Goal: Task Accomplishment & Management: Use online tool/utility

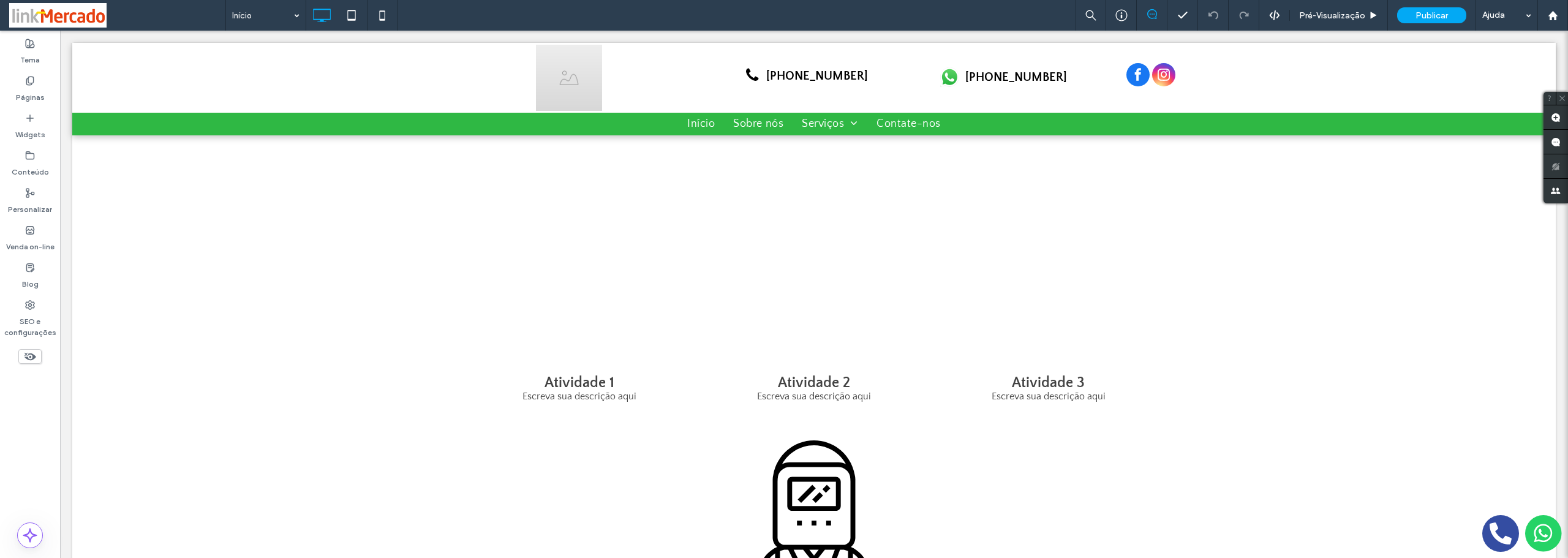
scroll to position [735, 0]
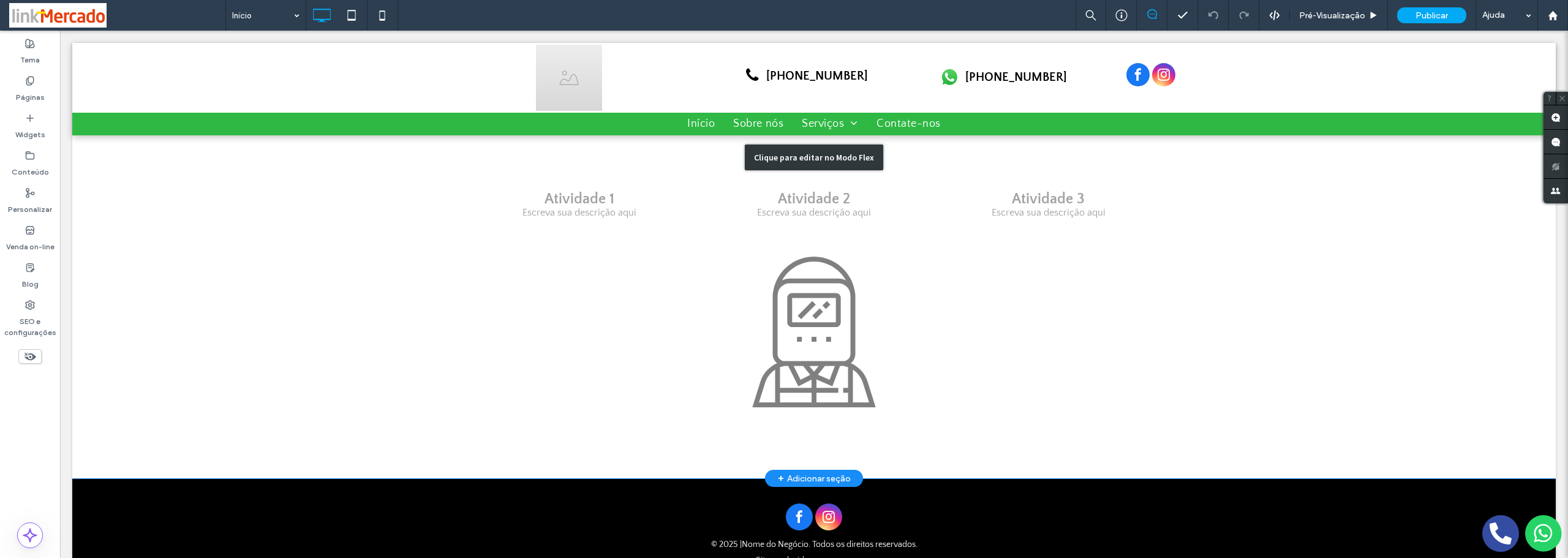
click at [781, 319] on div "Clique para editar no Modo Flex" at bounding box center [814, 157] width 1483 height 642
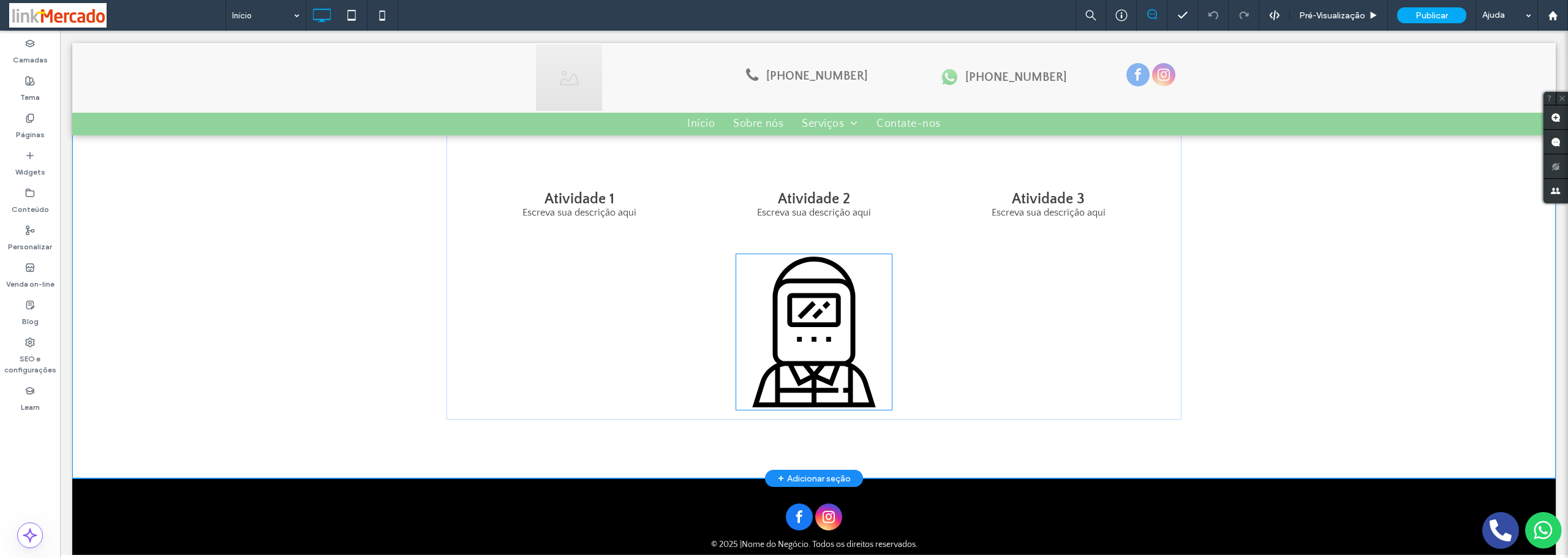
scroll to position [727, 0]
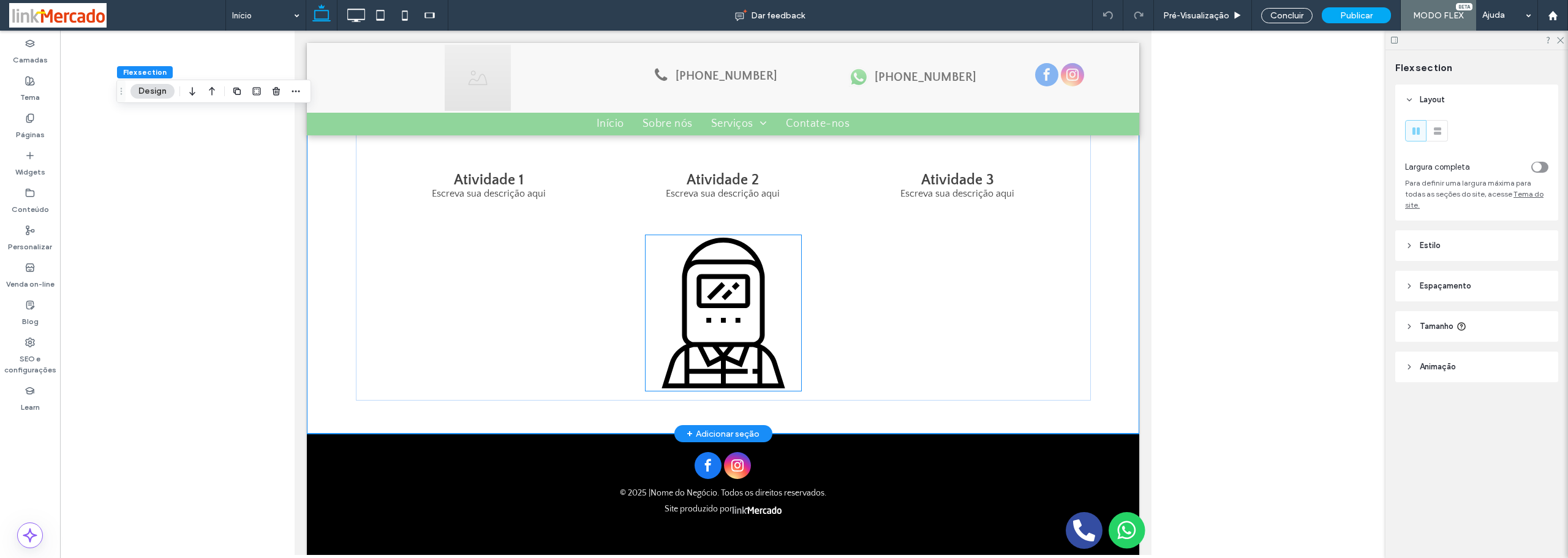
click at [726, 299] on icon at bounding box center [722, 312] width 155 height 155
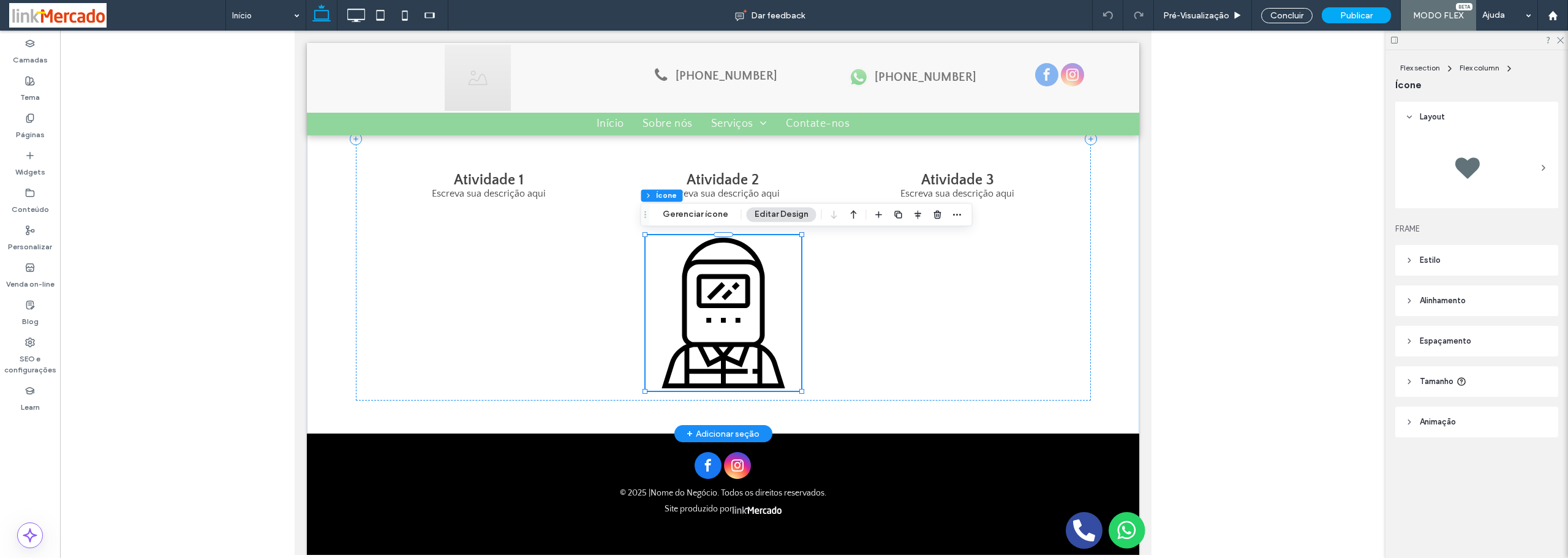
click at [744, 307] on icon at bounding box center [722, 312] width 155 height 155
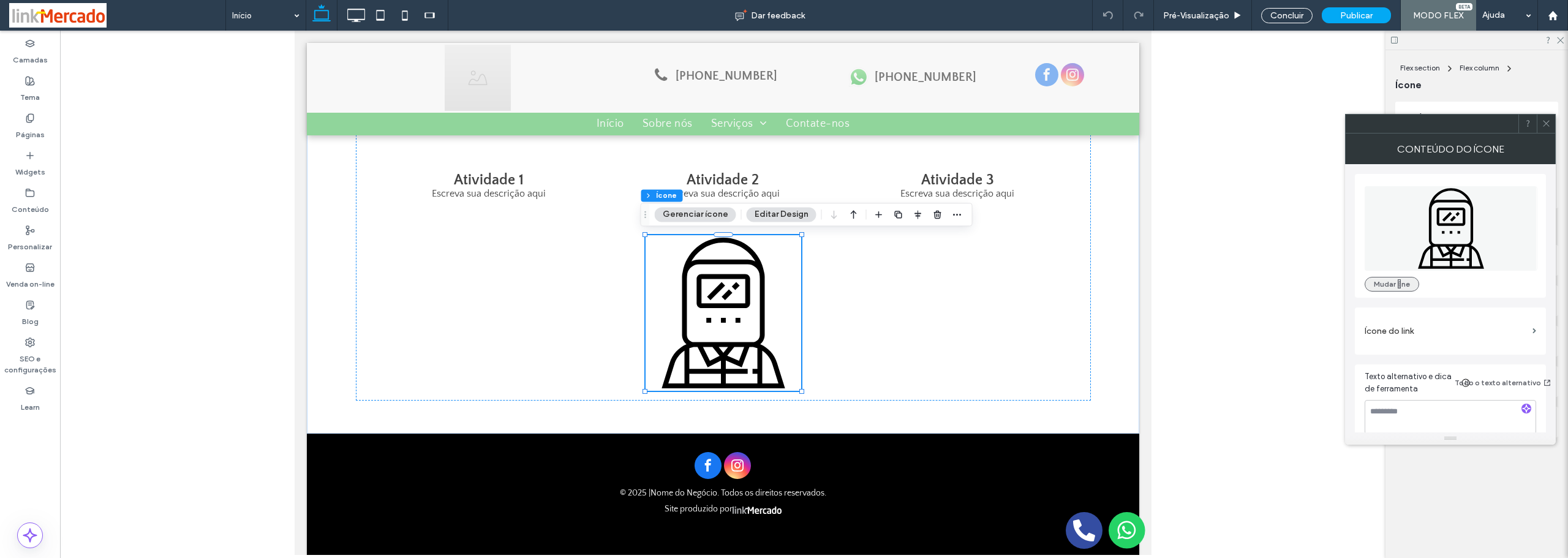
click at [1386, 286] on button "Mudar ne" at bounding box center [1391, 284] width 55 height 15
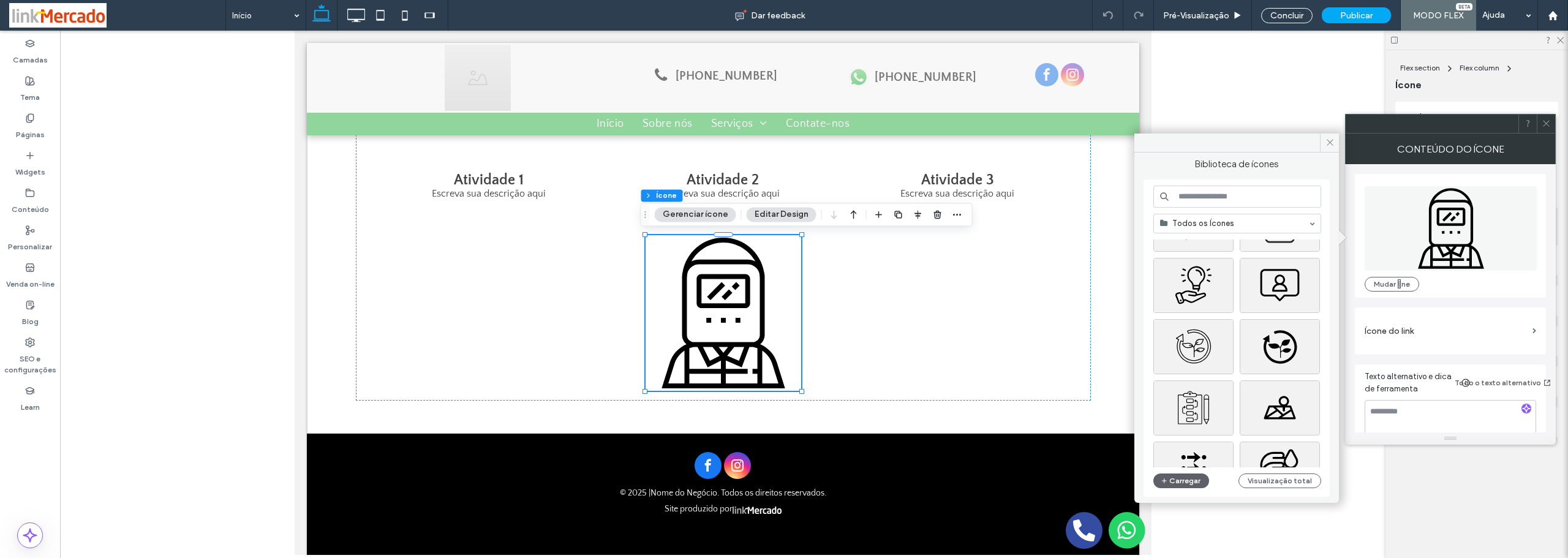
scroll to position [0, 0]
click at [1221, 194] on input at bounding box center [1237, 196] width 168 height 22
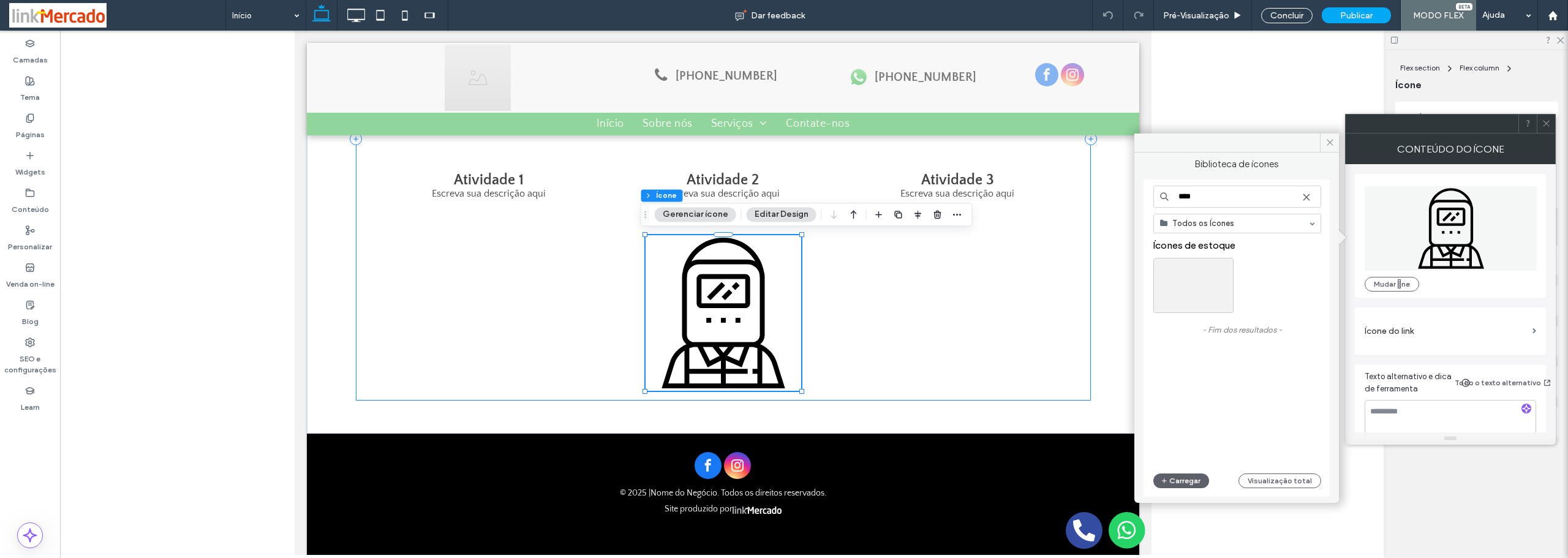
scroll to position [726, 0]
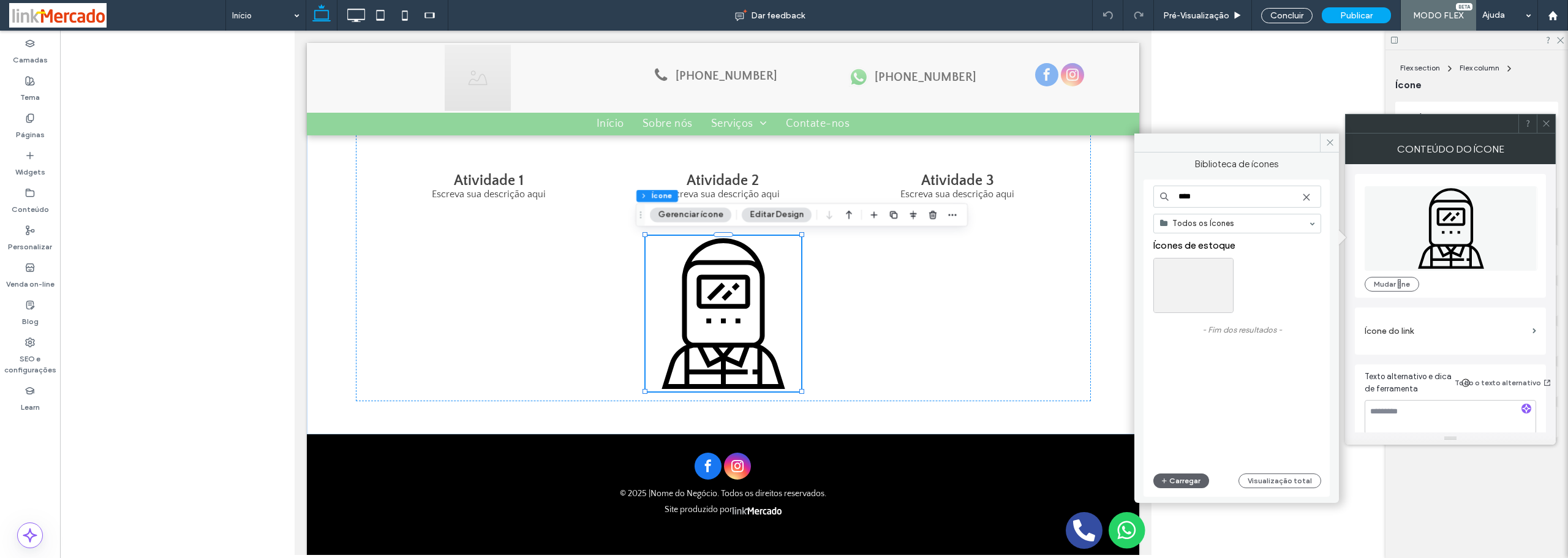
drag, startPoint x: 1214, startPoint y: 193, endPoint x: 1159, endPoint y: 199, distance: 55.3
click at [1159, 199] on input "****" at bounding box center [1237, 196] width 168 height 22
paste input "*****"
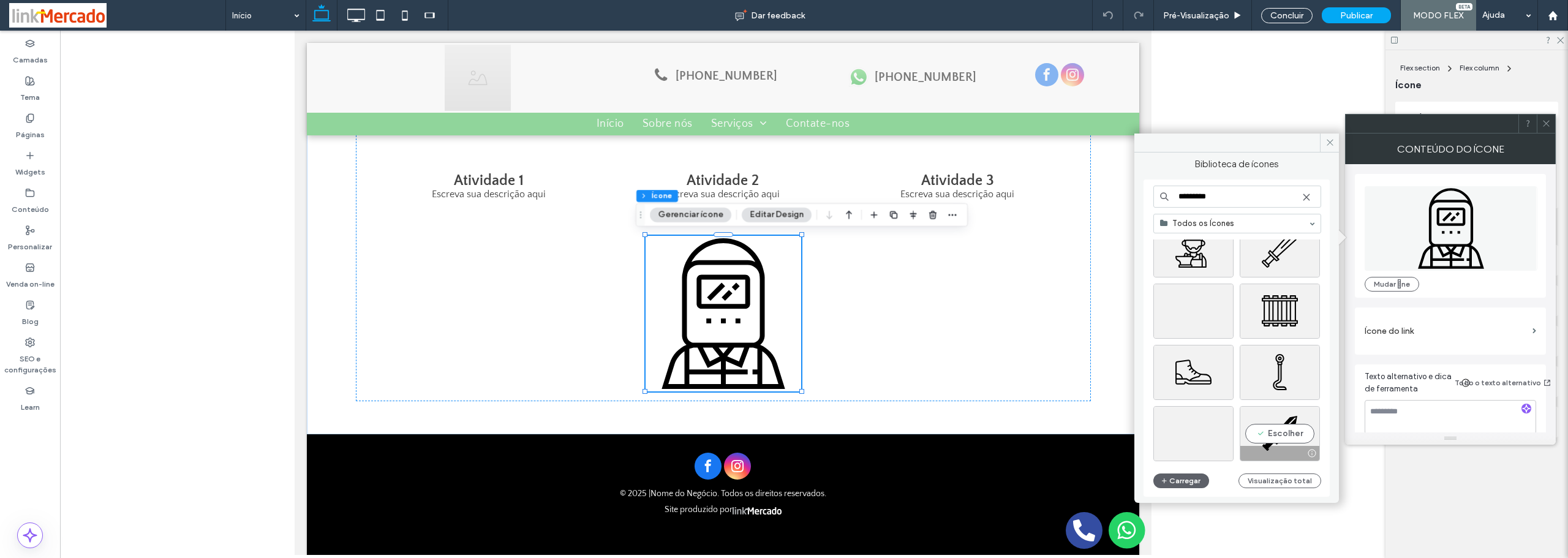
scroll to position [1162, 0]
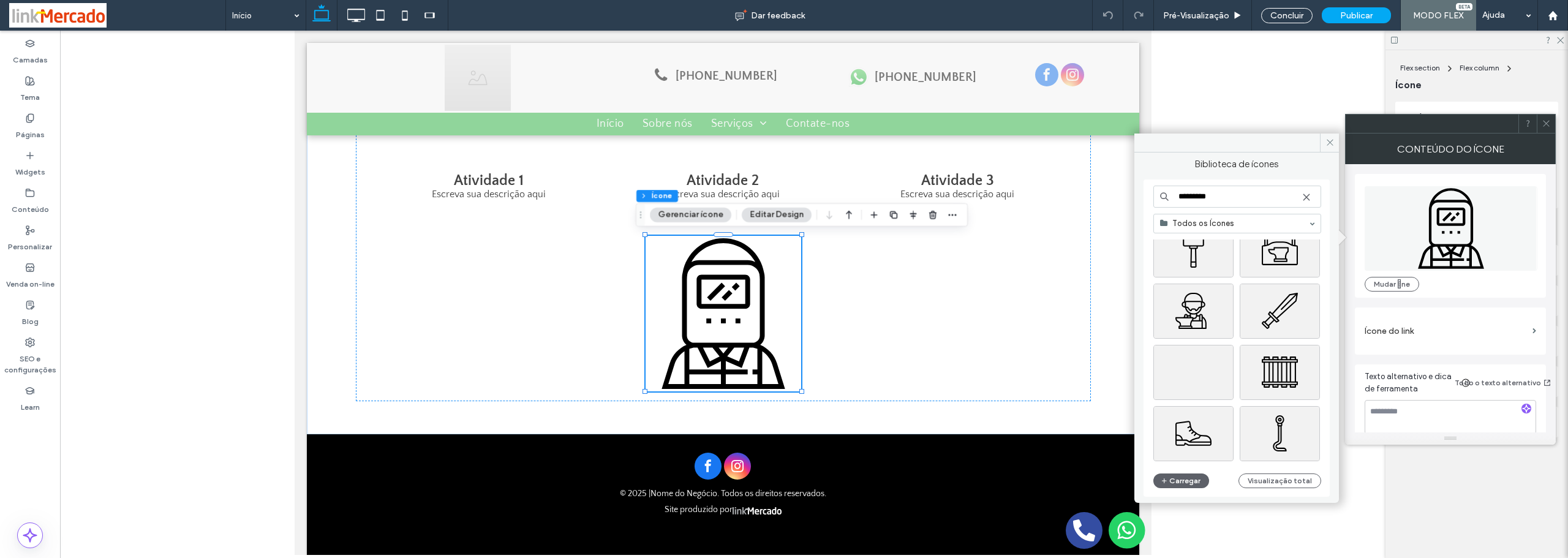
click at [1229, 199] on input "*********" at bounding box center [1237, 196] width 168 height 22
type input "*****"
click at [1279, 312] on div "Escolher" at bounding box center [1280, 309] width 80 height 55
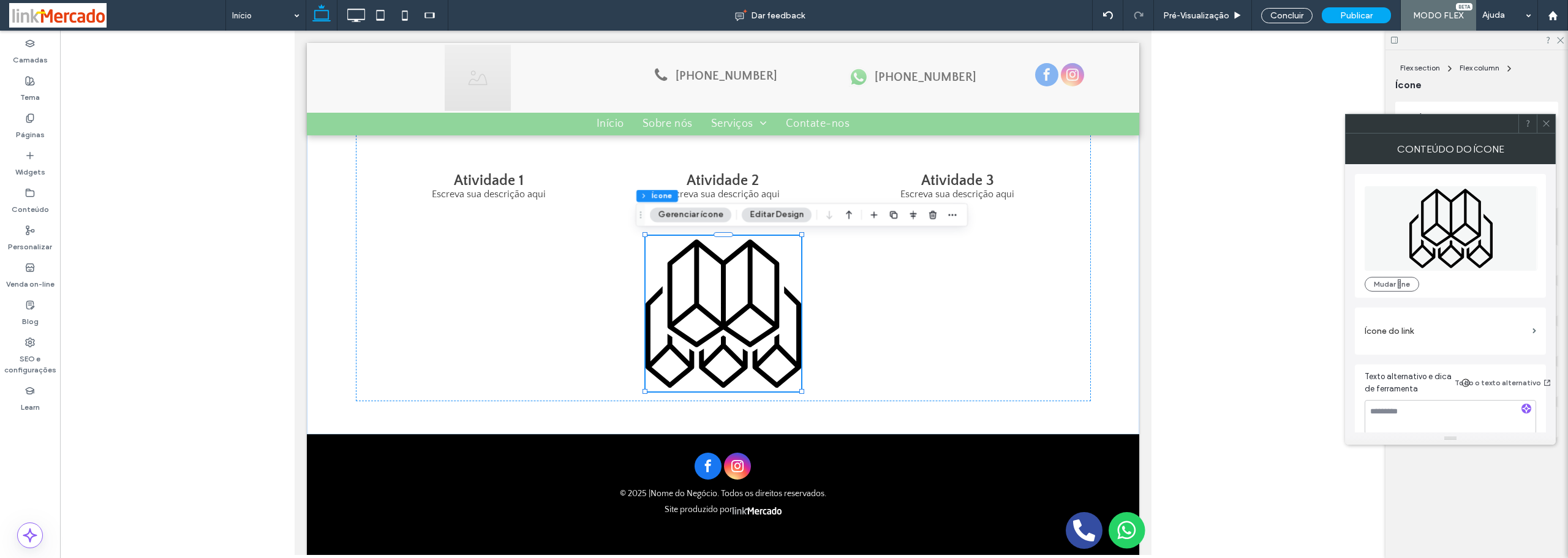
click at [1543, 121] on icon at bounding box center [1547, 124] width 9 height 9
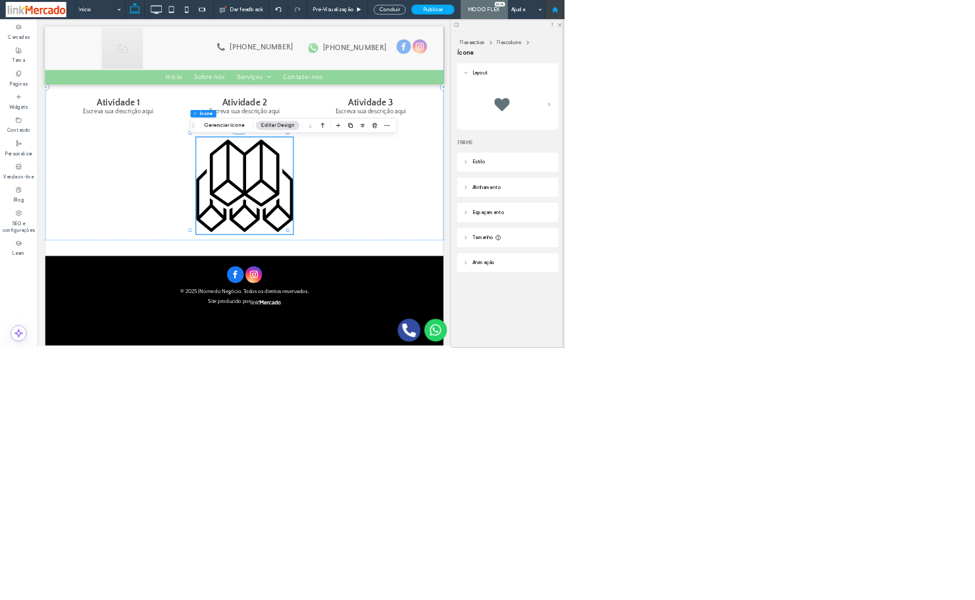
scroll to position [747, 0]
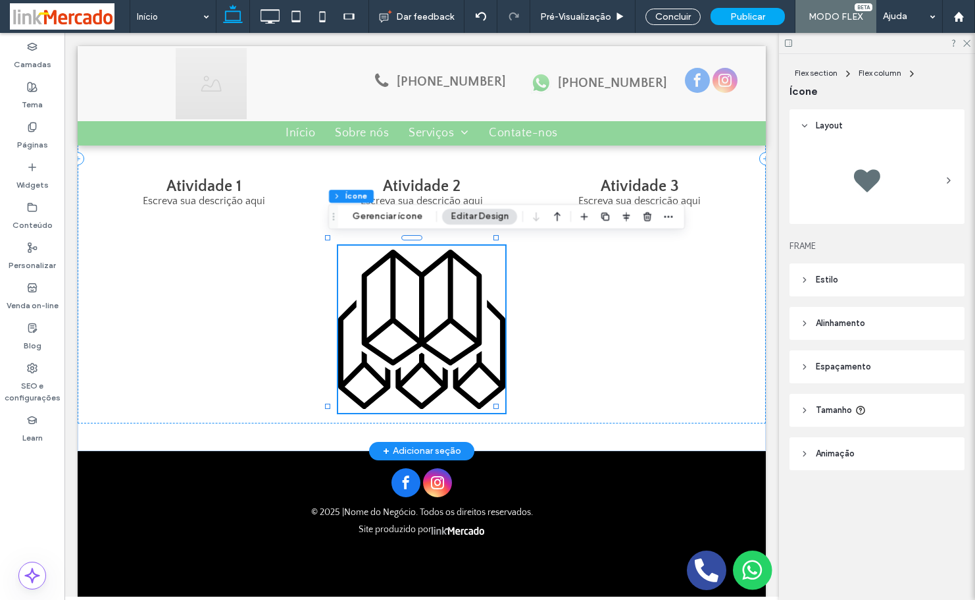
click at [421, 315] on icon at bounding box center [421, 328] width 167 height 167
click at [428, 296] on icon at bounding box center [421, 328] width 167 height 167
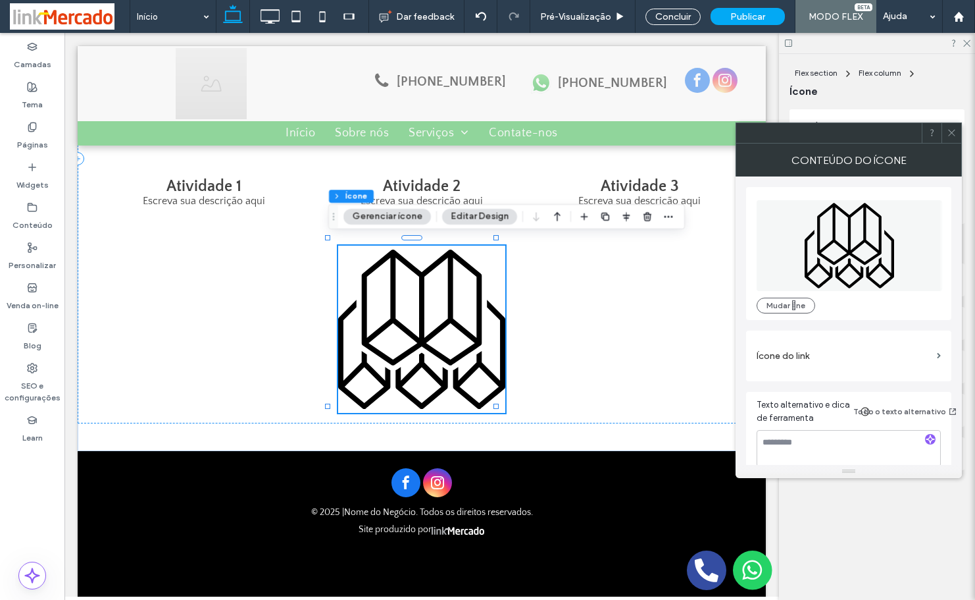
click at [842, 256] on icon at bounding box center [850, 245] width 186 height 91
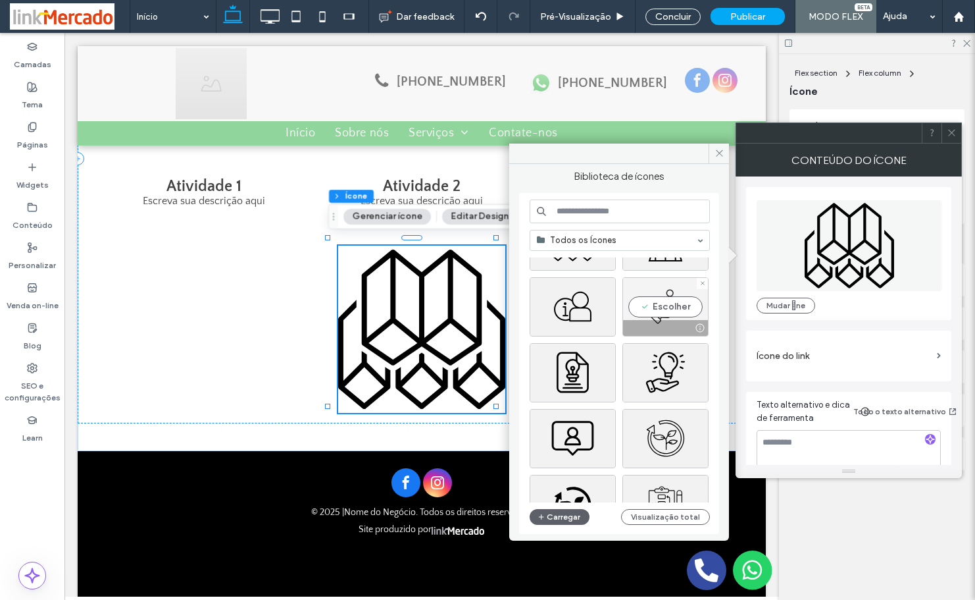
scroll to position [132, 0]
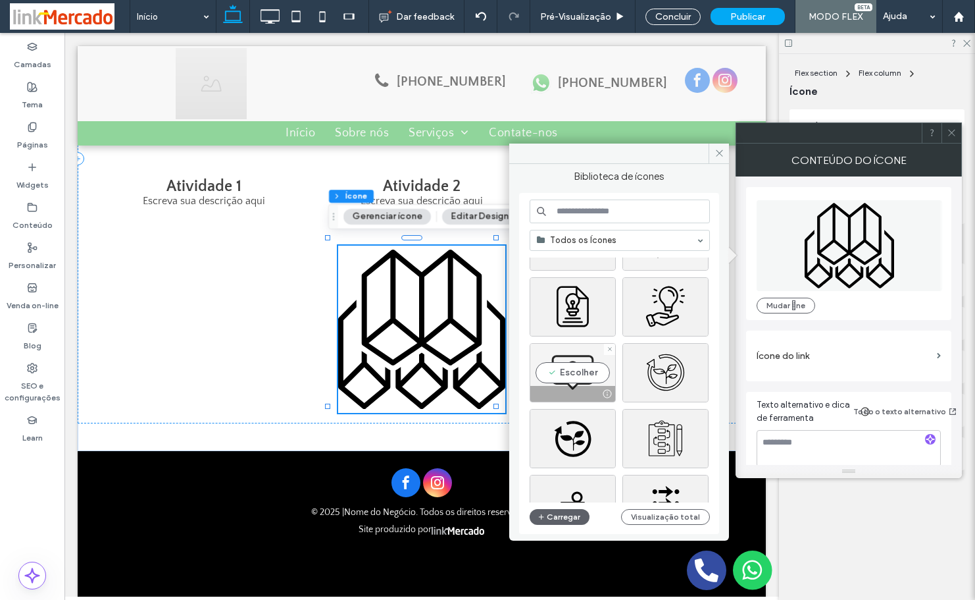
click at [575, 386] on div at bounding box center [572, 394] width 85 height 16
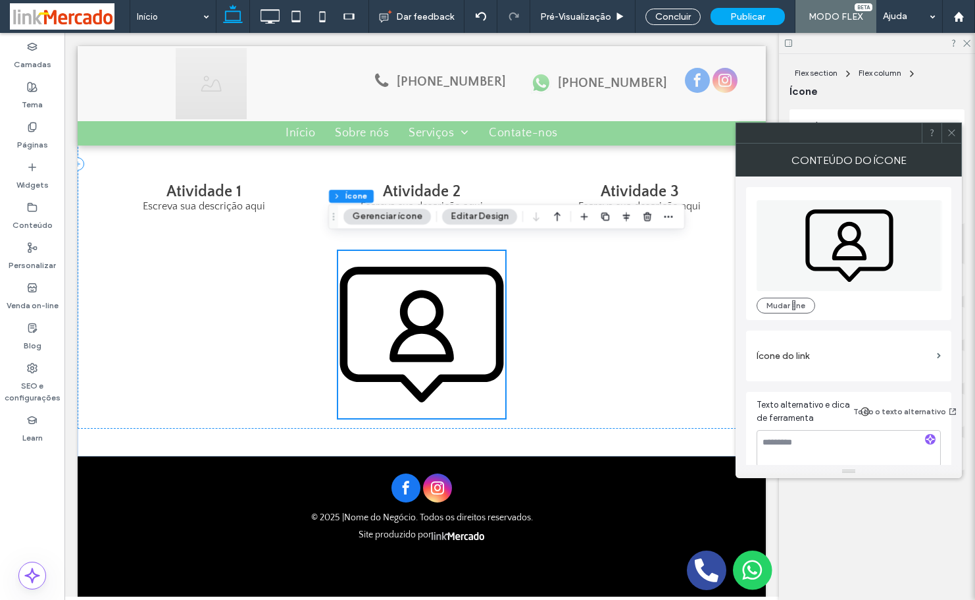
scroll to position [752, 0]
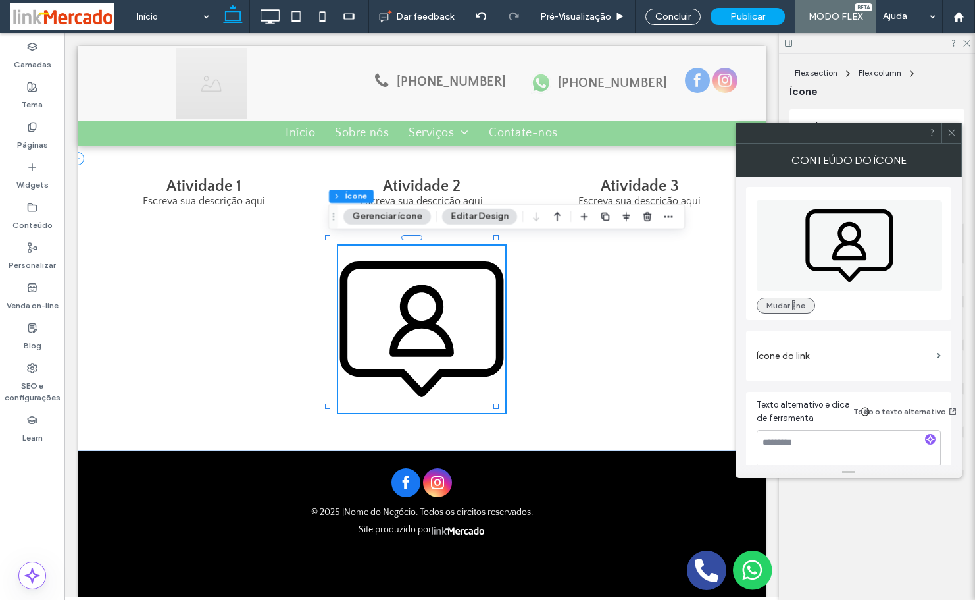
click at [787, 303] on button "Mudar ne" at bounding box center [786, 305] width 59 height 16
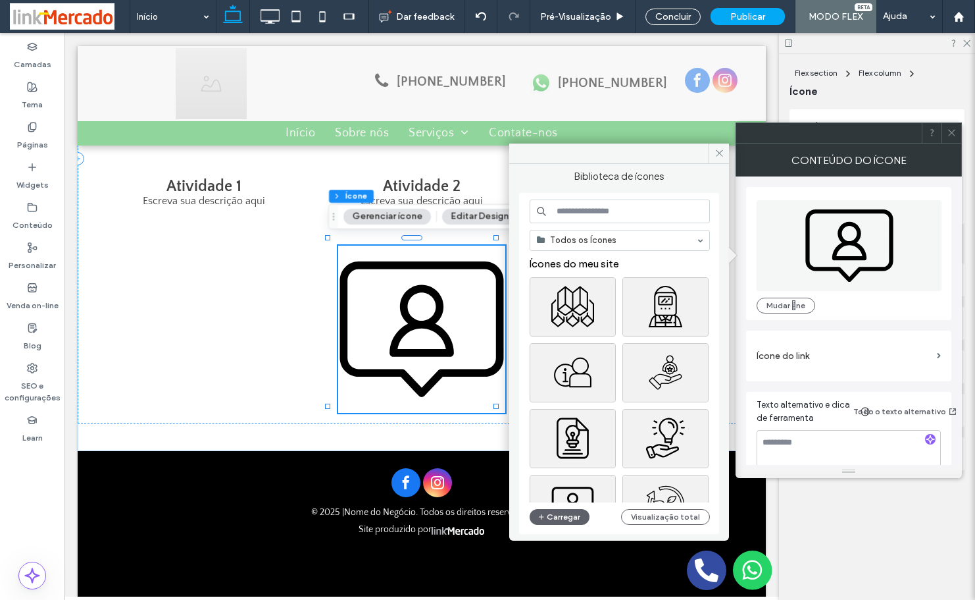
click at [580, 209] on input at bounding box center [620, 211] width 180 height 24
paste input "*********"
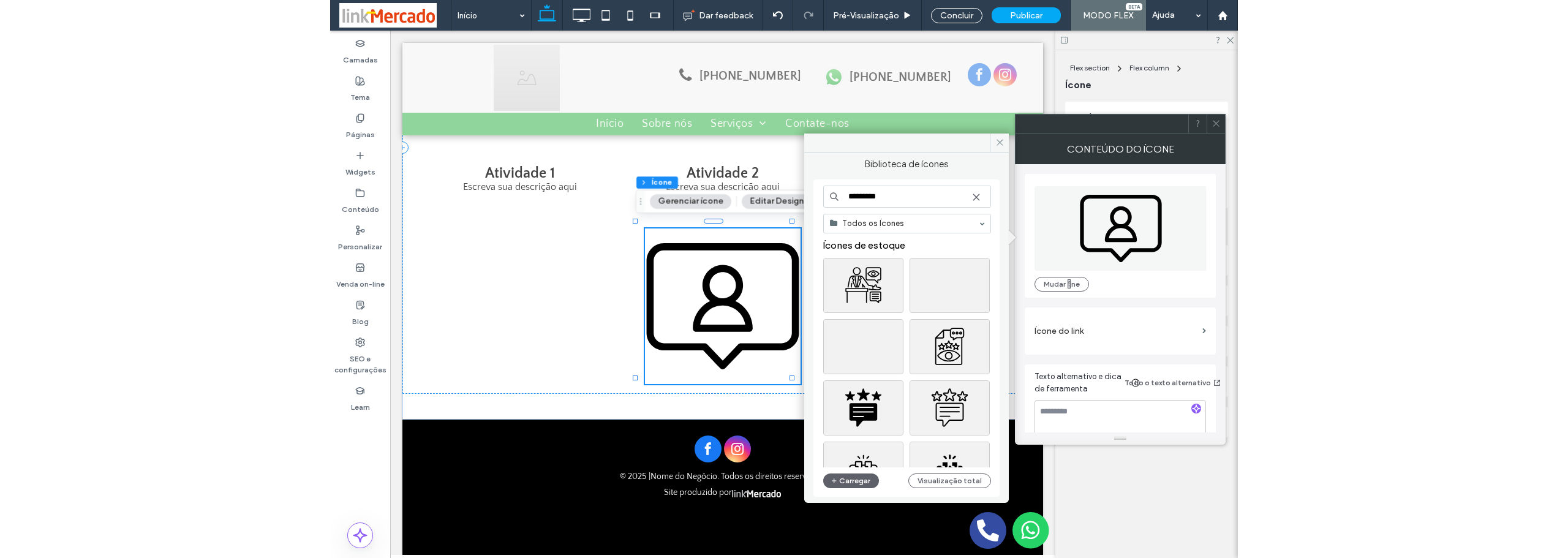
scroll to position [61, 0]
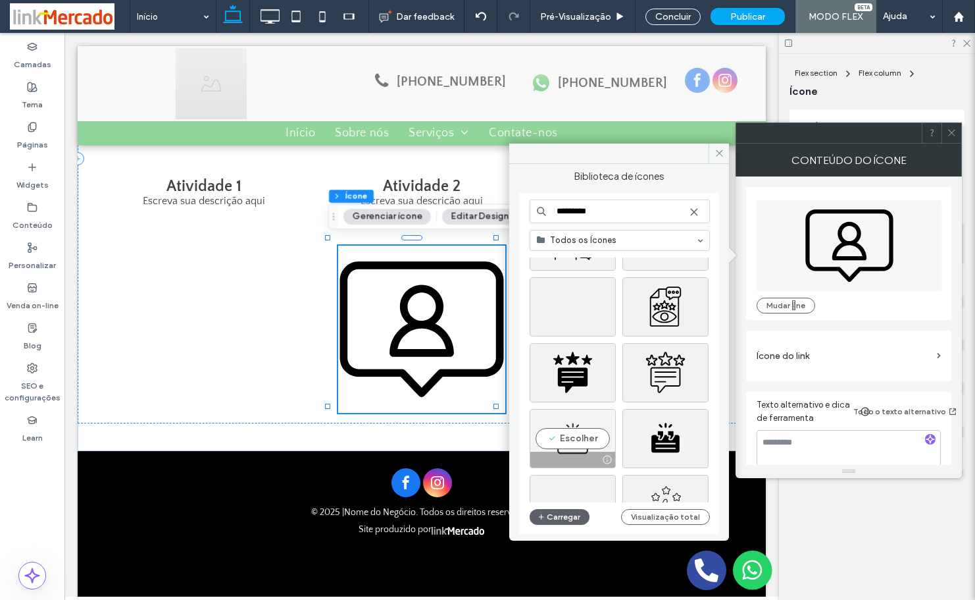
type input "*********"
click at [565, 448] on div "Escolher" at bounding box center [573, 438] width 86 height 59
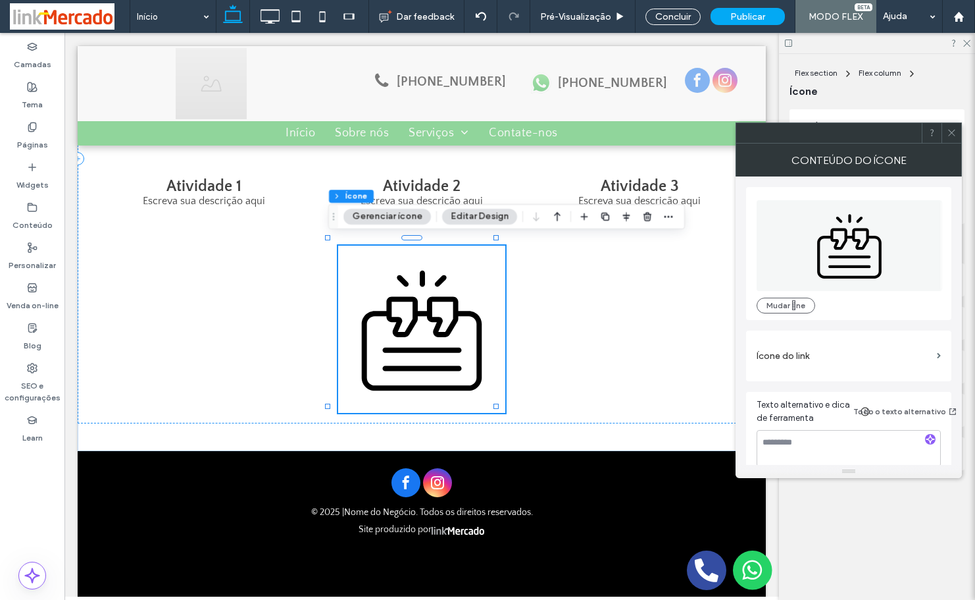
drag, startPoint x: 952, startPoint y: 130, endPoint x: 902, endPoint y: 119, distance: 51.3
click at [952, 130] on icon at bounding box center [952, 133] width 10 height 10
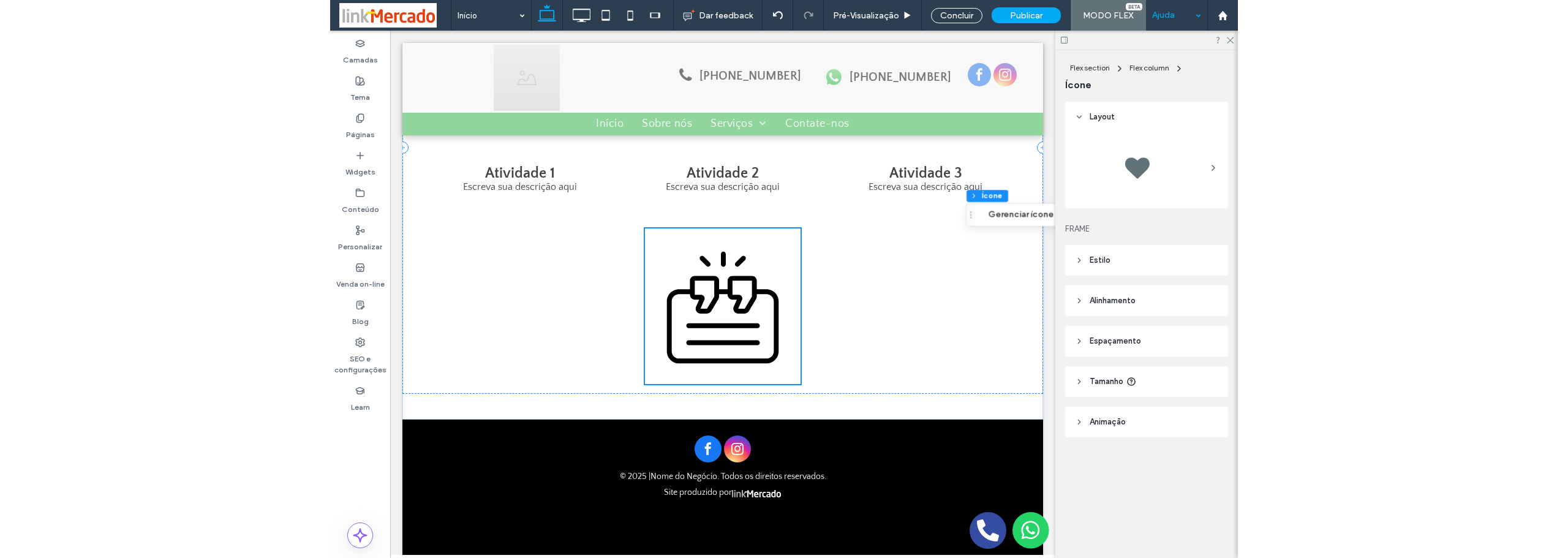
scroll to position [732, 0]
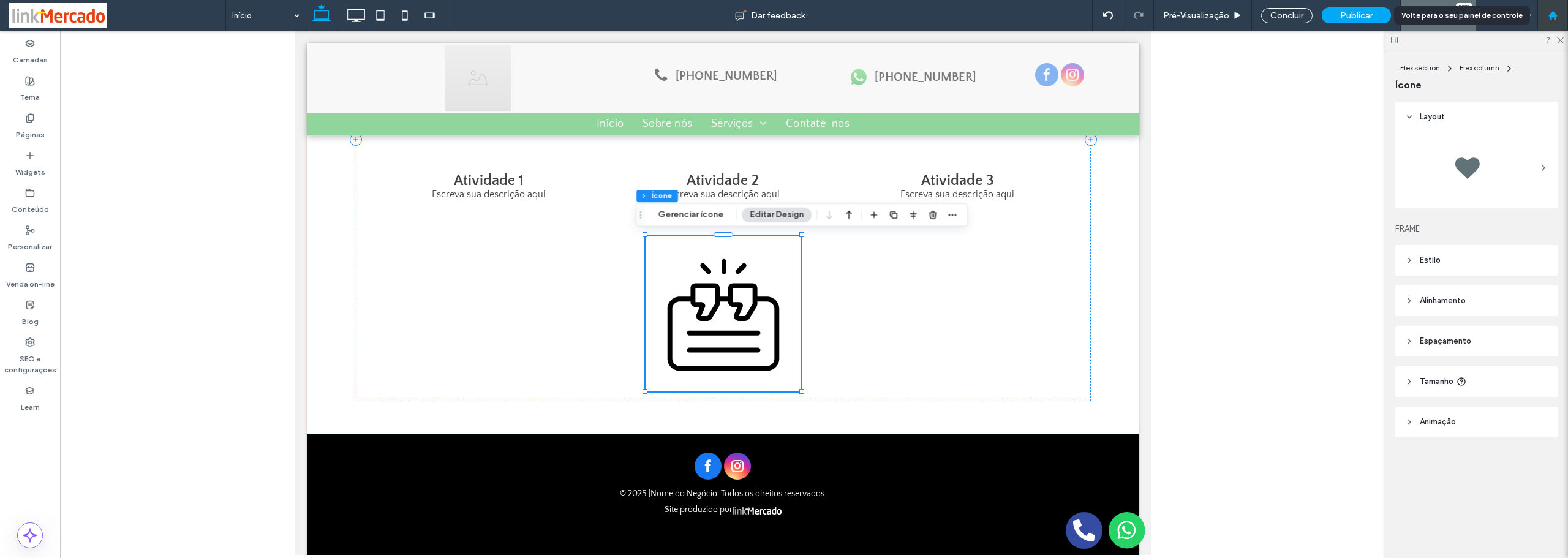
click at [1553, 14] on use at bounding box center [1552, 15] width 9 height 9
